Goal: Information Seeking & Learning: Learn about a topic

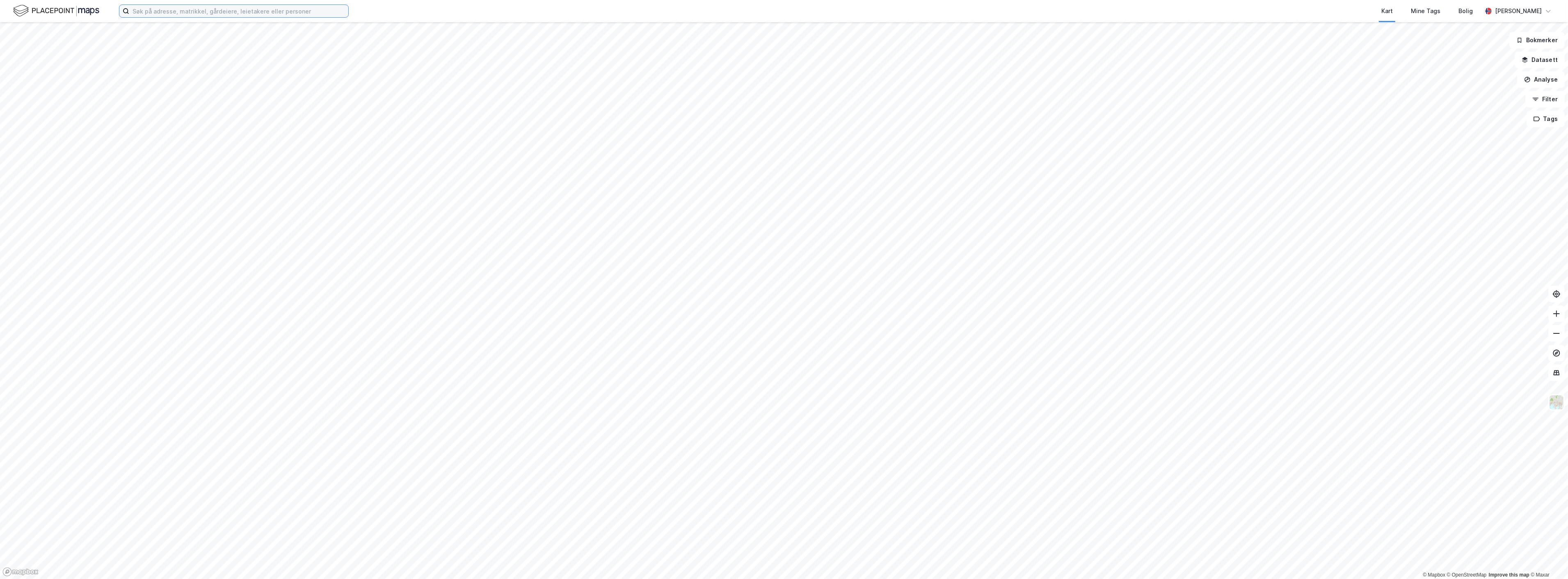
click at [176, 12] on input at bounding box center [238, 11] width 219 height 12
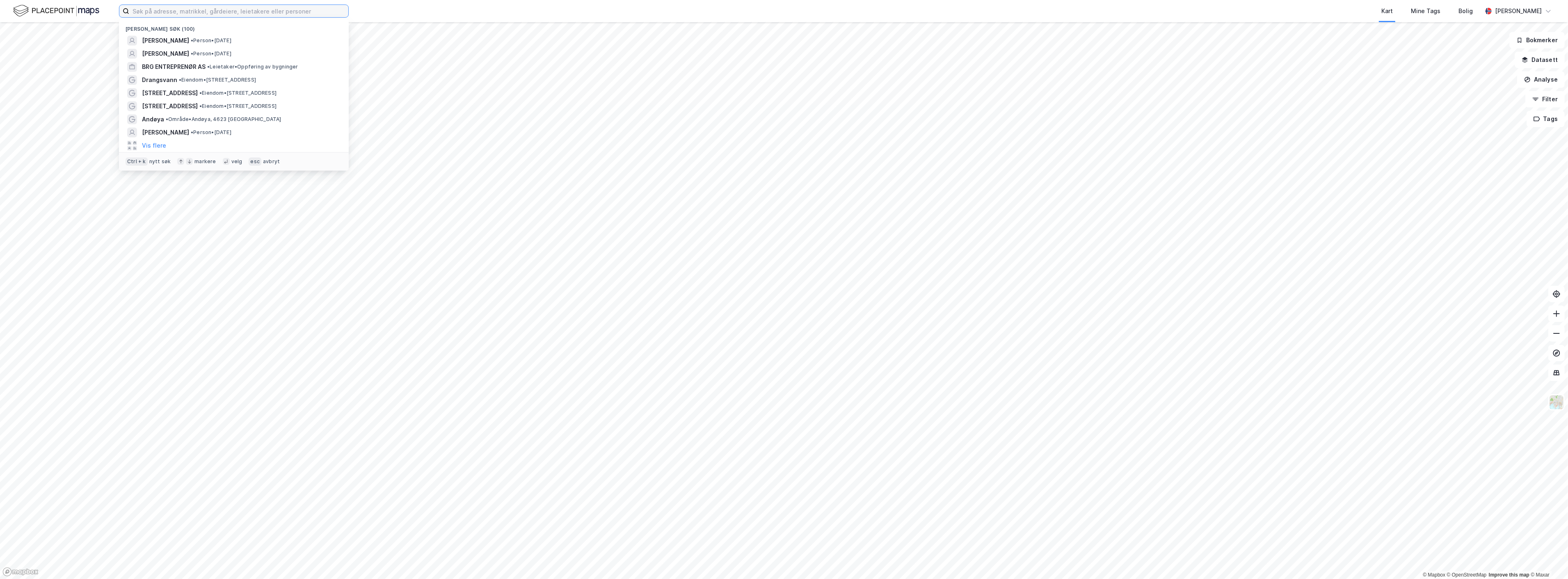
paste input "[STREET_ADDRESS]"
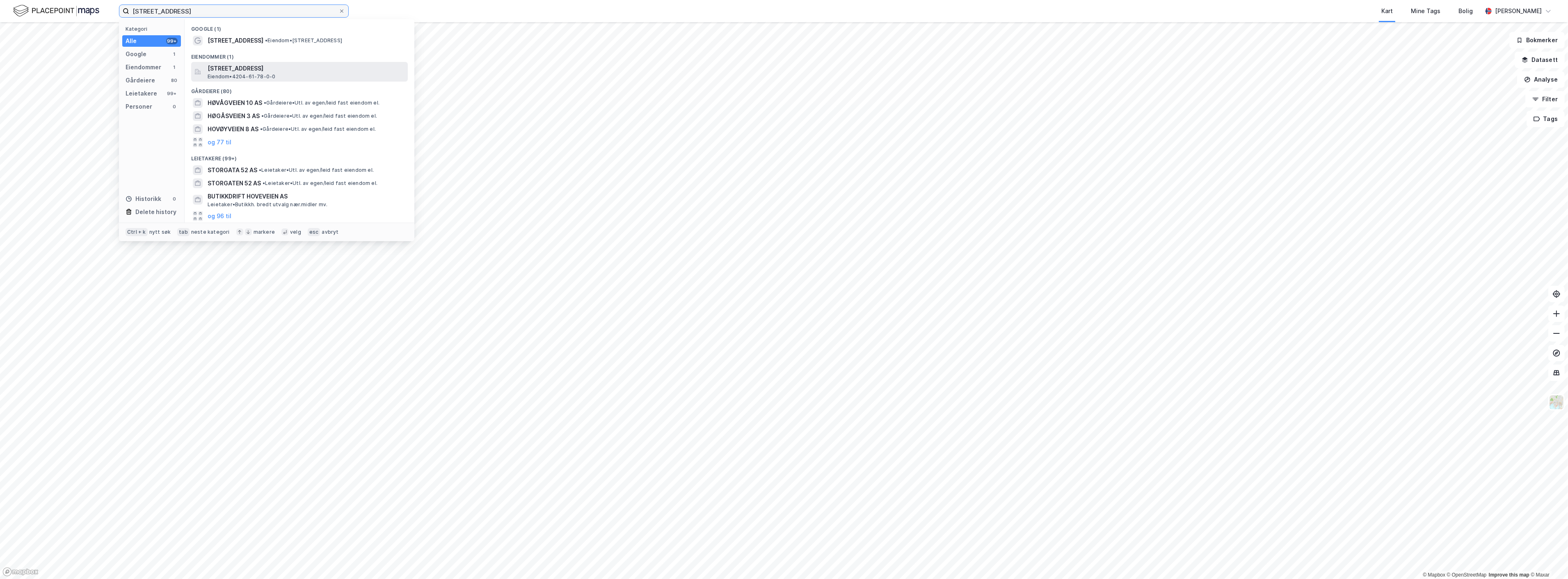
type input "[STREET_ADDRESS]"
click at [277, 76] on div "[STREET_ADDRESS] • 4204-61-78-0-0" at bounding box center [306, 72] width 198 height 16
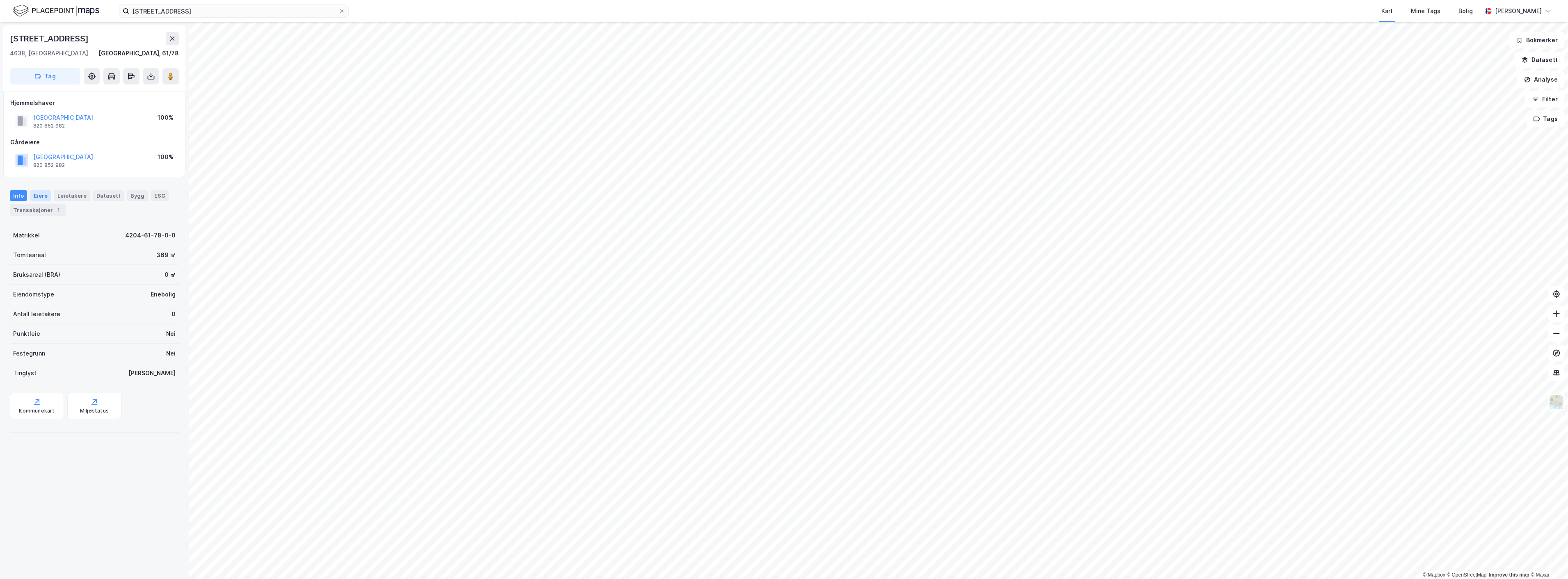
click at [41, 197] on div "Eiere" at bounding box center [41, 196] width 21 height 11
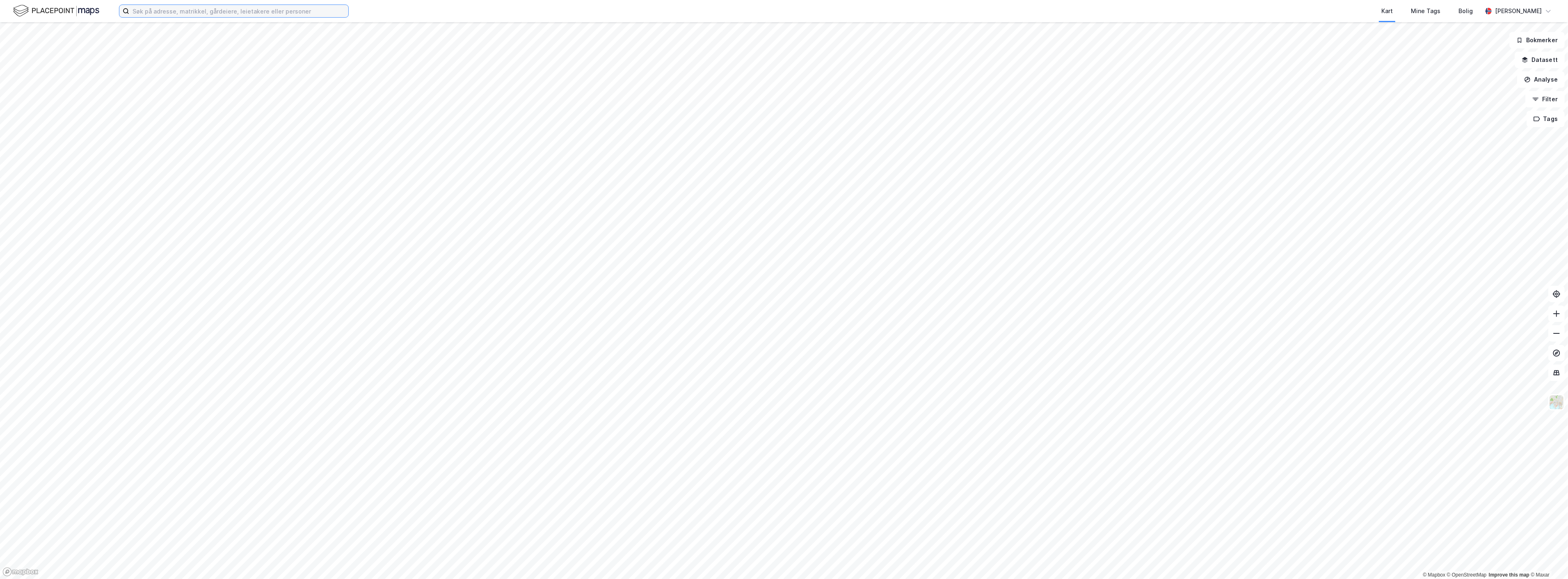
click at [220, 14] on input at bounding box center [238, 11] width 219 height 12
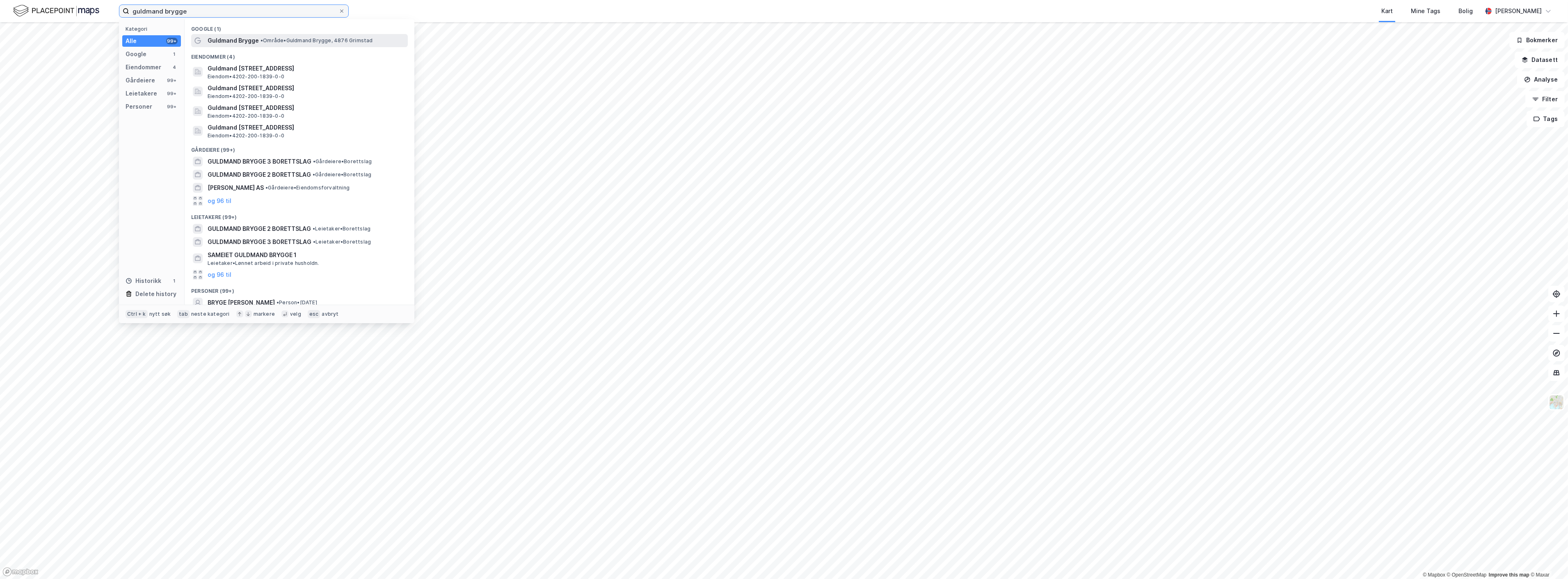
type input "guldmand brygge"
click at [235, 39] on span "Guldmand Brygge" at bounding box center [233, 41] width 52 height 10
click at [239, 10] on input "guldmand brygge" at bounding box center [234, 11] width 209 height 12
click at [282, 129] on span "Guldmand brygge 4, 4876, GRIMSTAD, GRIMSTAD" at bounding box center [306, 128] width 197 height 10
